Goal: Find specific page/section

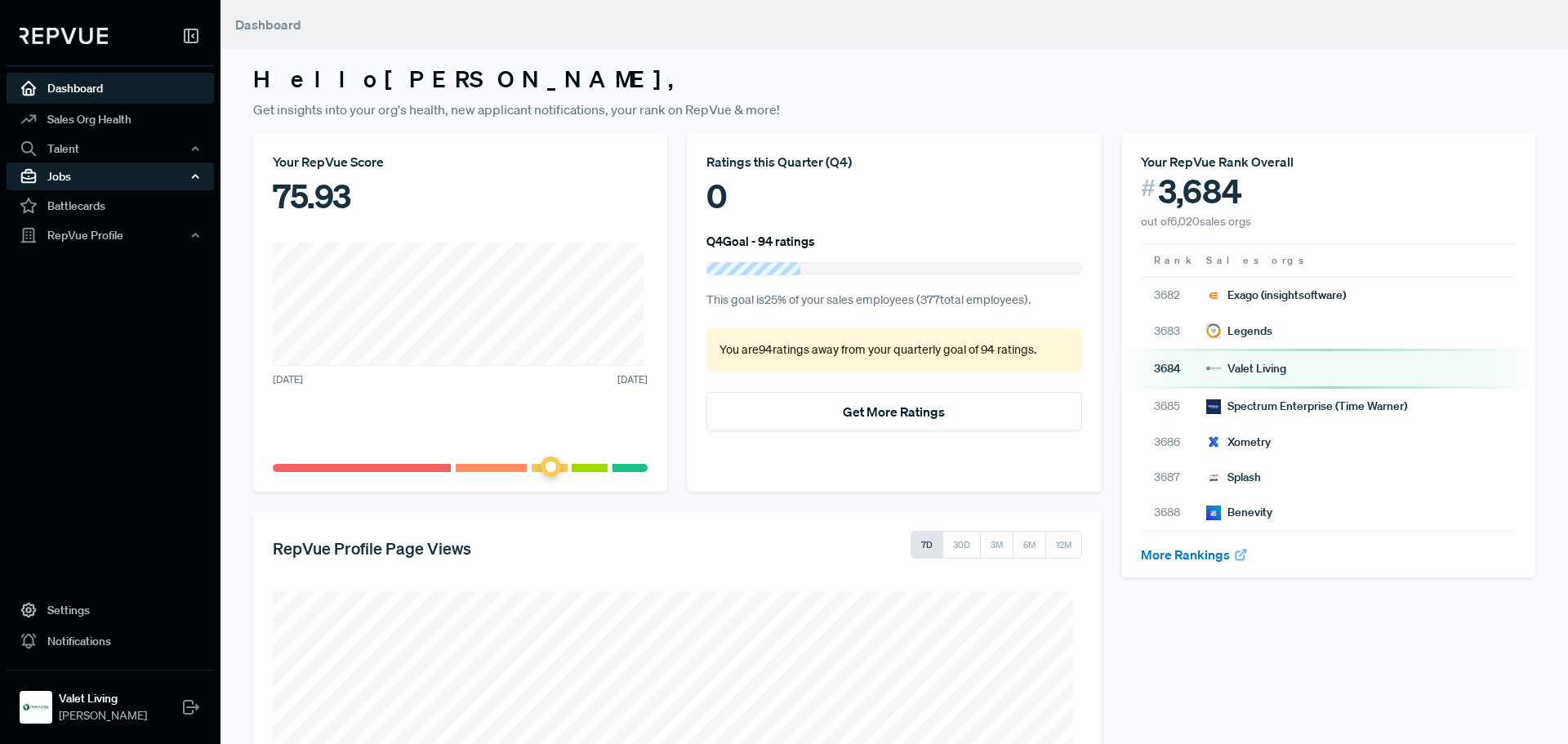
click at [108, 177] on div "Jobs" at bounding box center [109, 177] width 207 height 28
click at [87, 228] on link "Job Ads" at bounding box center [132, 233] width 207 height 26
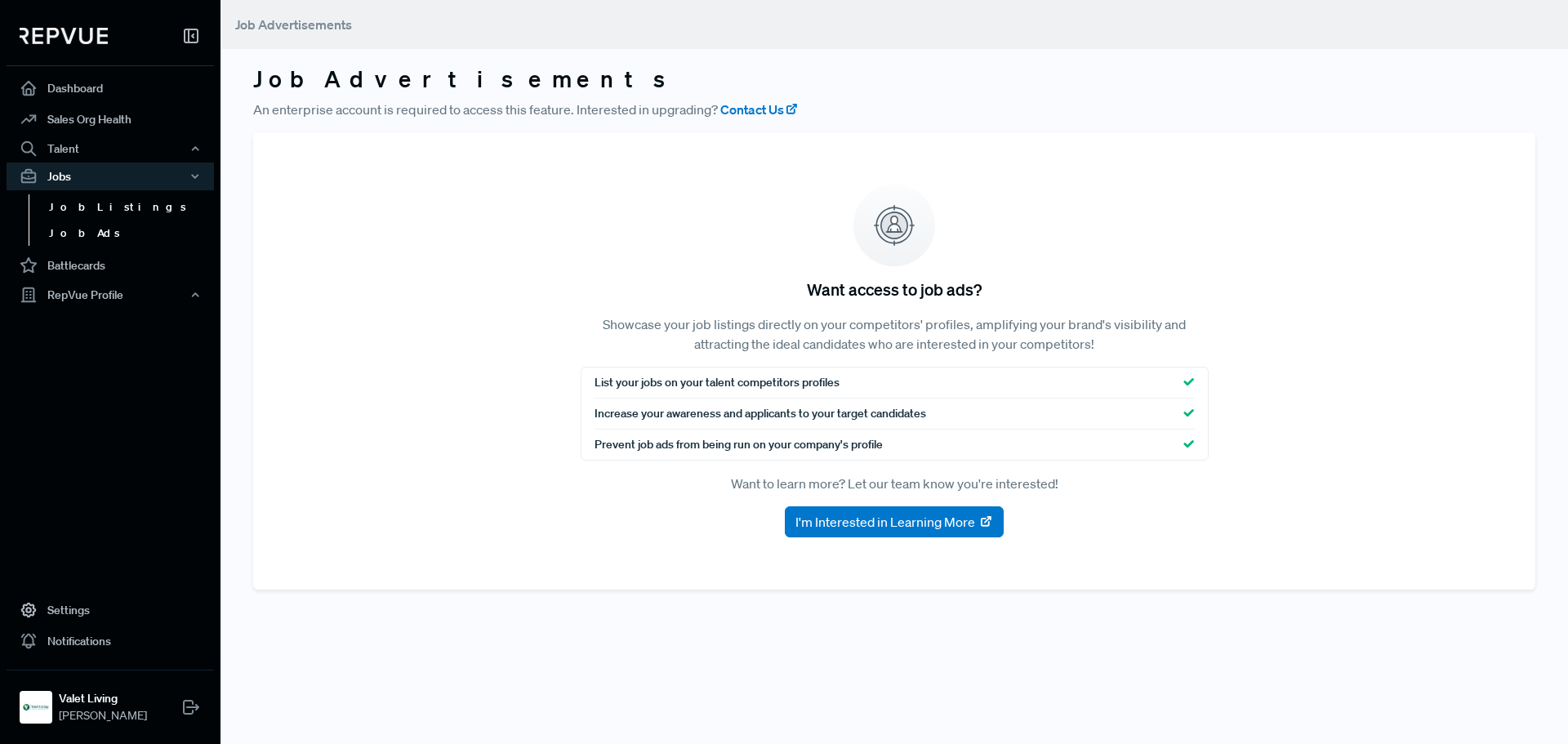
click at [114, 212] on link "Job Listings" at bounding box center [132, 207] width 207 height 26
